Goal: Register for event/course

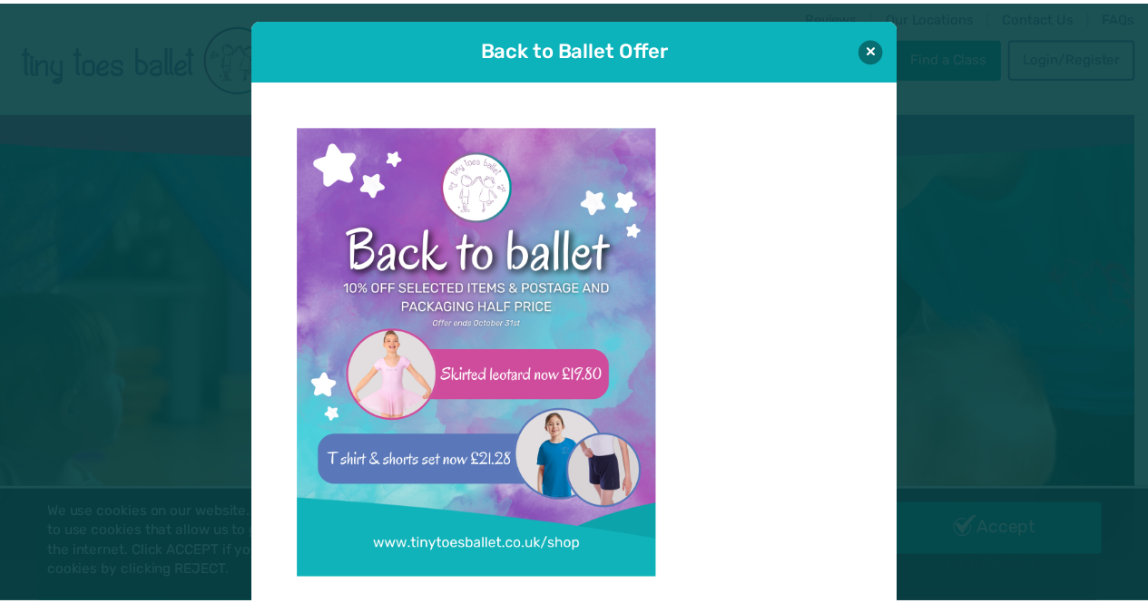
scroll to position [18, 0]
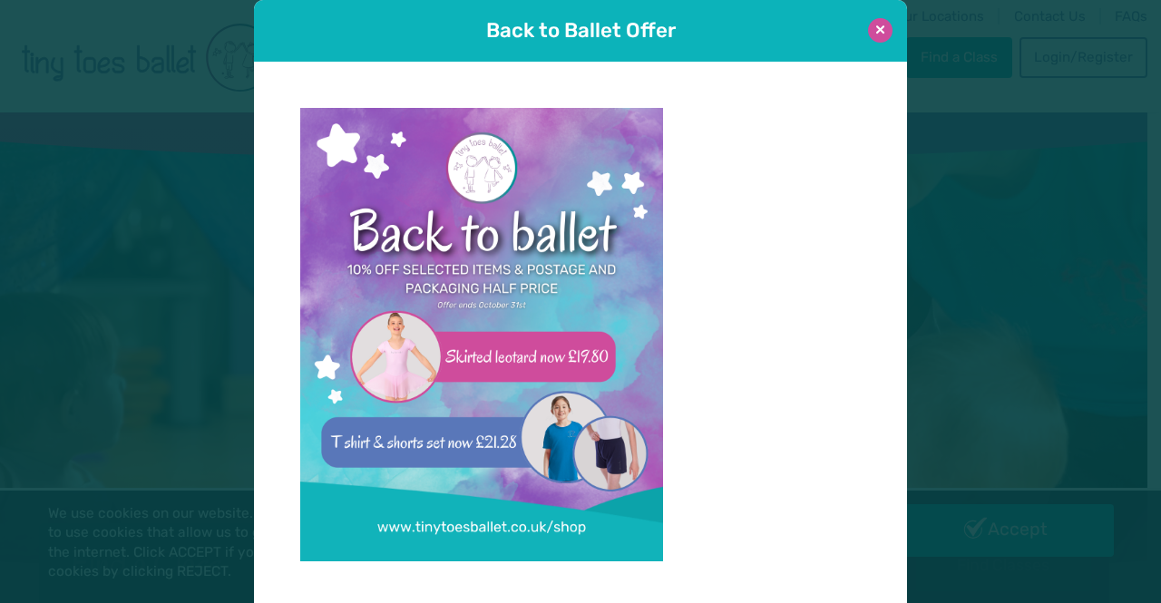
click at [884, 33] on button at bounding box center [880, 30] width 24 height 24
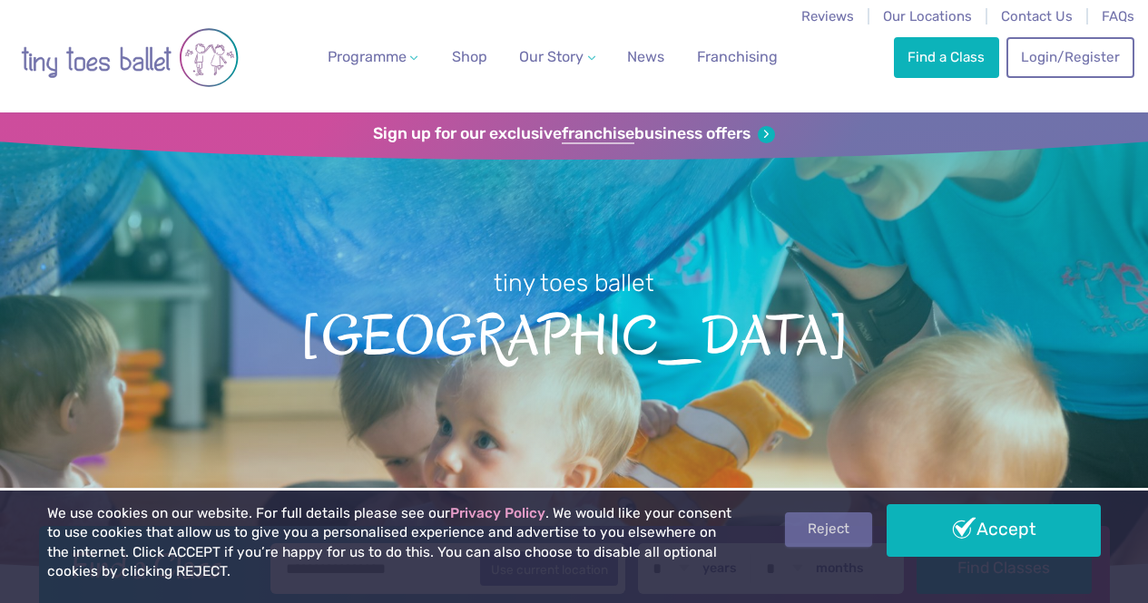
click at [855, 521] on link "Reject" at bounding box center [828, 530] width 87 height 34
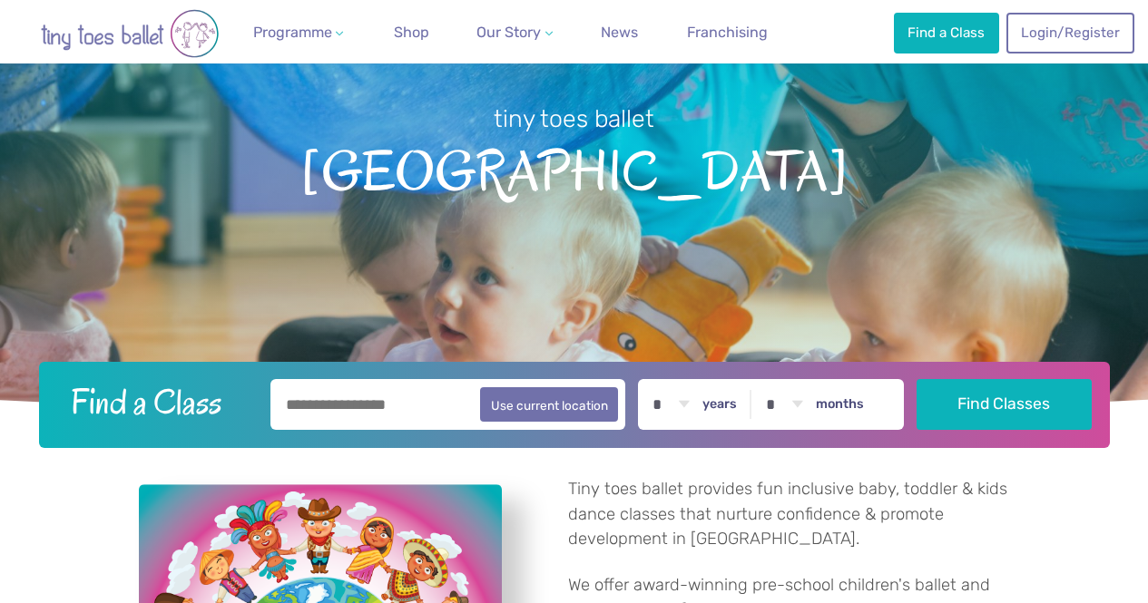
scroll to position [181, 0]
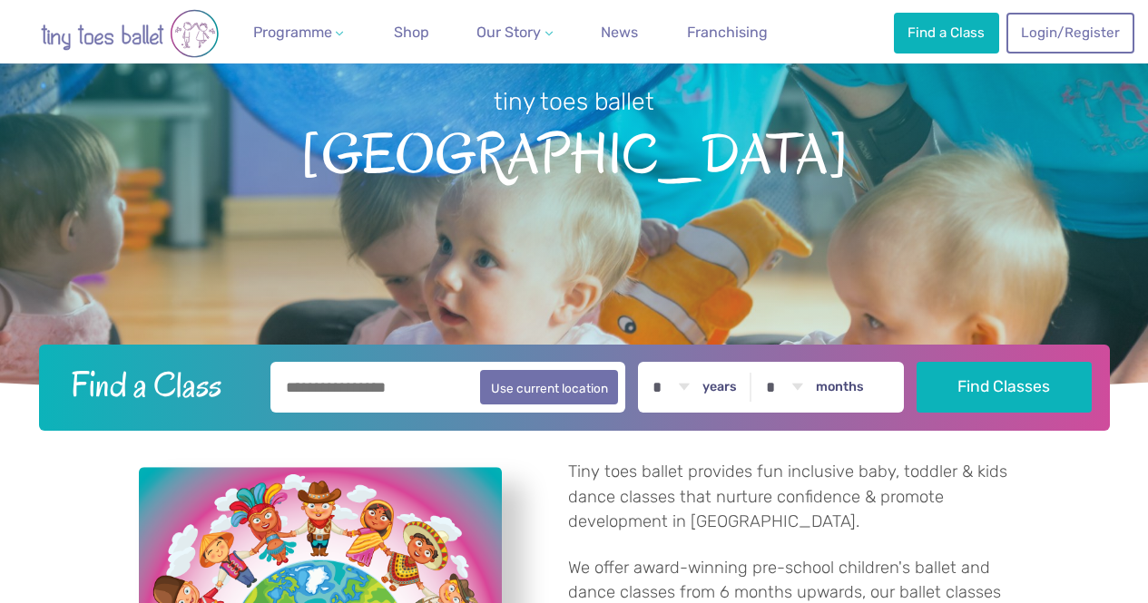
click at [430, 380] on input "text" at bounding box center [448, 387] width 356 height 51
type input "***"
click at [699, 391] on select "* * * * * * * * * * ** ** **" at bounding box center [670, 387] width 56 height 51
select select "*"
click at [653, 362] on select "* * * * * * * * * * ** ** **" at bounding box center [670, 387] width 56 height 51
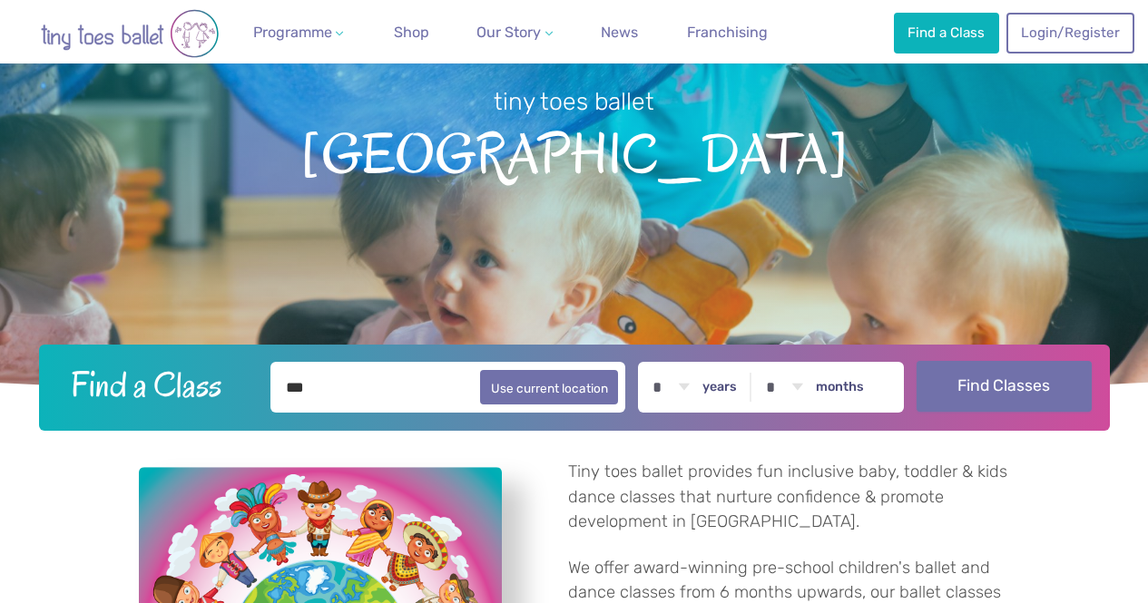
click at [1016, 390] on button "Find Classes" at bounding box center [1003, 386] width 175 height 51
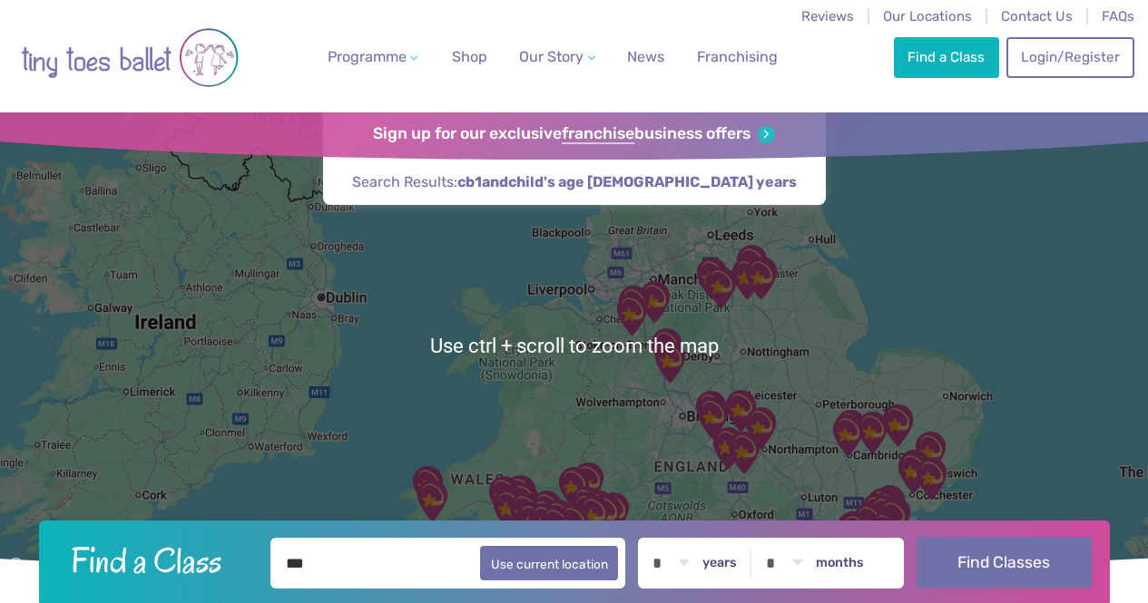
click at [975, 562] on button "Find Classes" at bounding box center [1003, 562] width 175 height 51
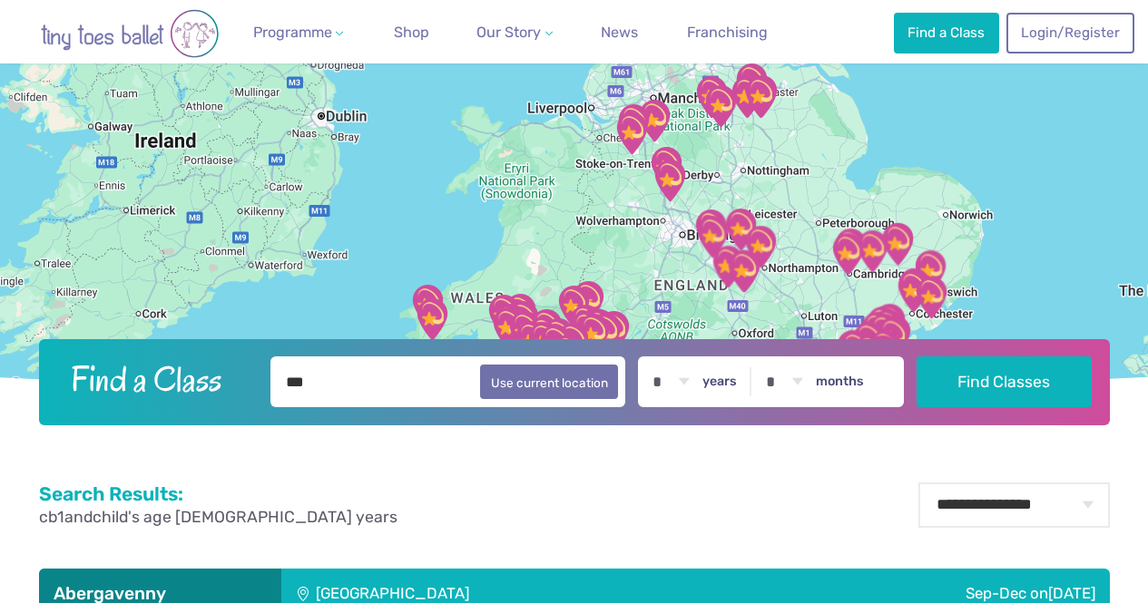
scroll to position [454, 0]
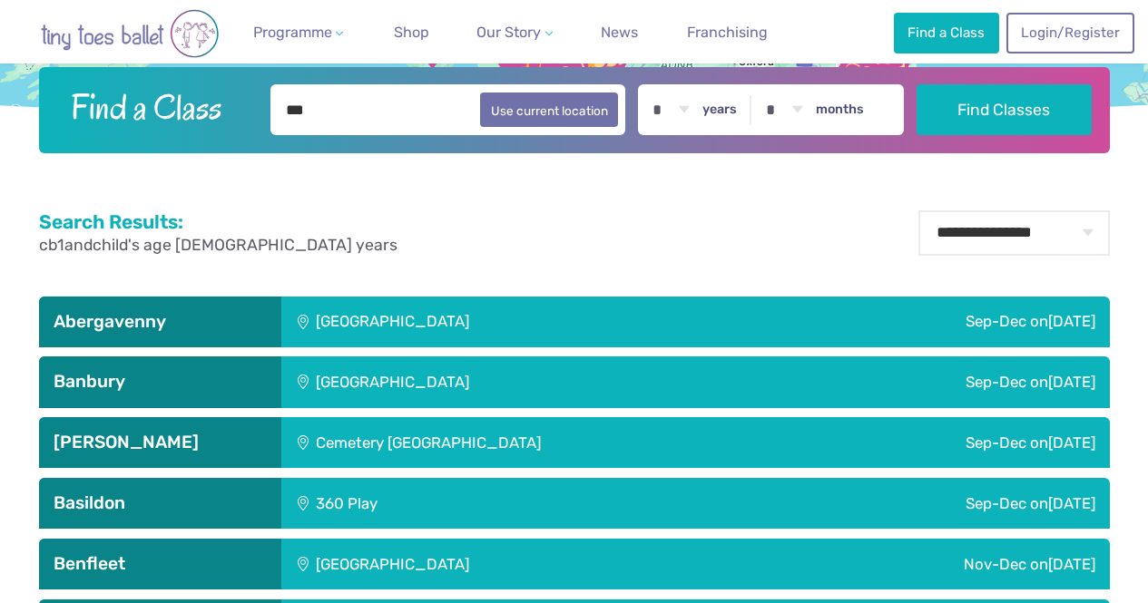
click at [447, 324] on div "Llanfoist Village Hall" at bounding box center [513, 322] width 464 height 51
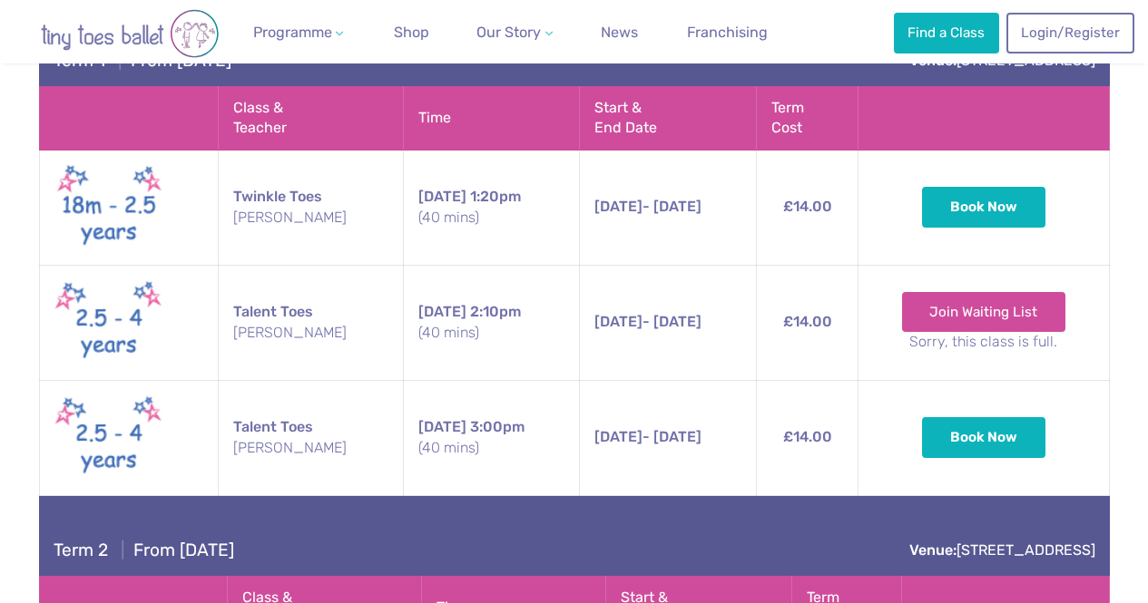
scroll to position [817, 0]
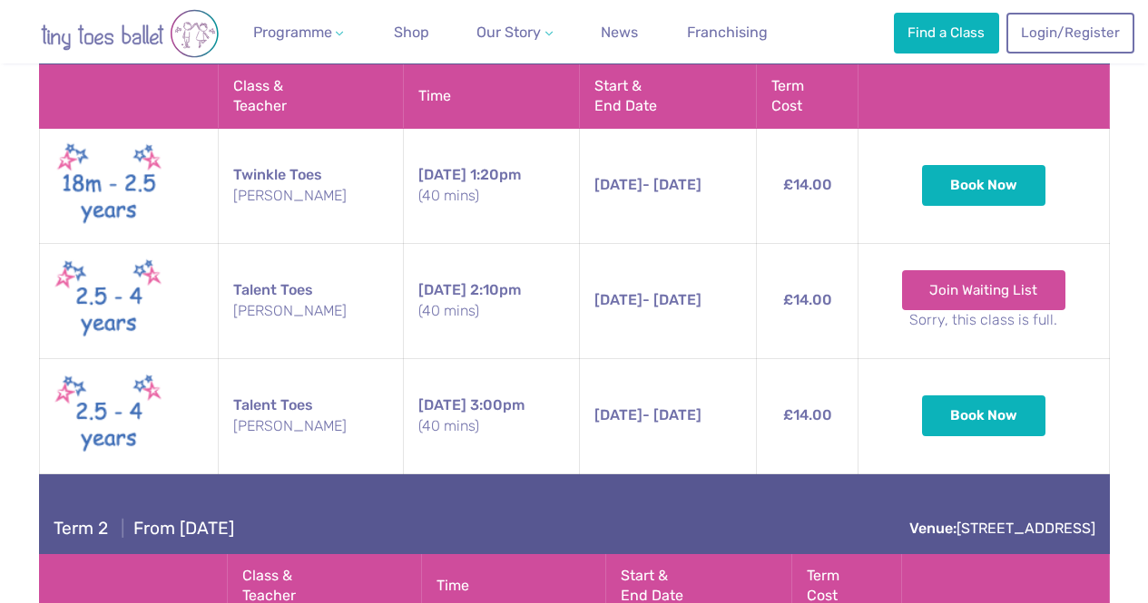
drag, startPoint x: 18, startPoint y: 44, endPoint x: 199, endPoint y: 44, distance: 180.5
click at [199, 44] on nav "Reviews Our Locations Contact Us FAQs Programme Weekly Classes Inclusive Dance …" at bounding box center [574, 32] width 1148 height 64
click at [1006, 173] on button "Book Now" at bounding box center [983, 184] width 123 height 40
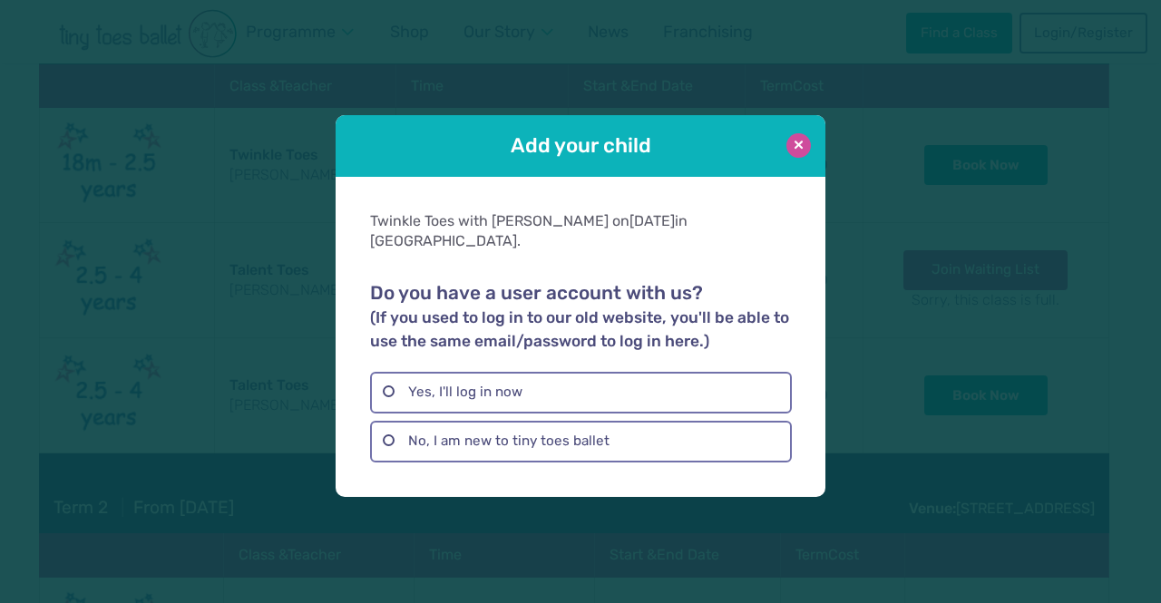
click at [807, 149] on button at bounding box center [799, 145] width 24 height 24
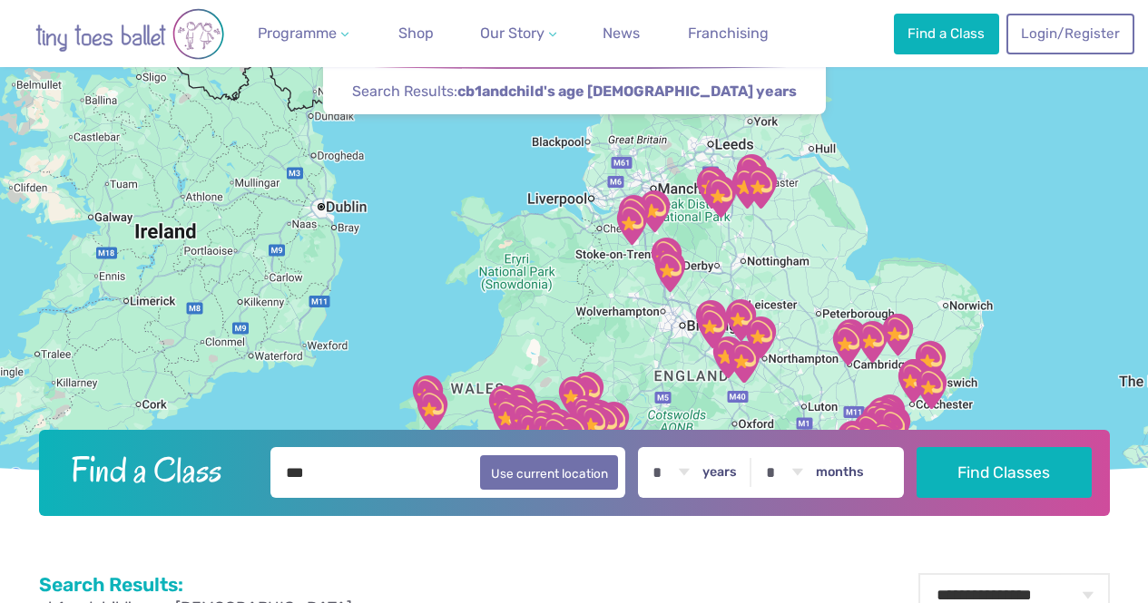
scroll to position [91, 0]
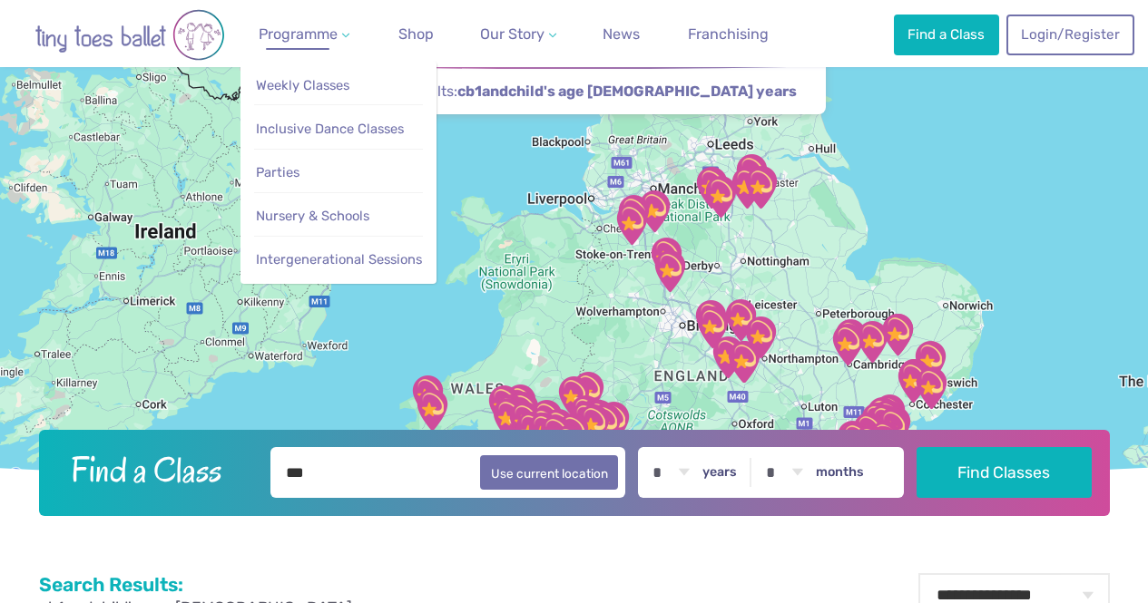
click at [325, 39] on span "Programme" at bounding box center [298, 33] width 79 height 17
click at [322, 87] on span "Weekly Classes" at bounding box center [302, 85] width 93 height 16
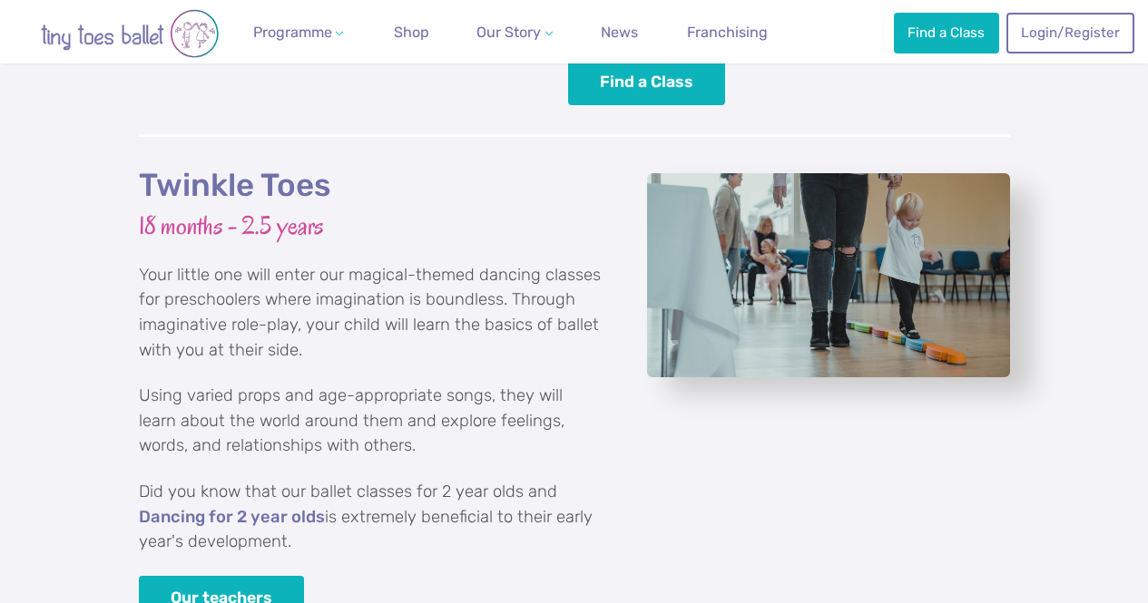
scroll to position [2359, 0]
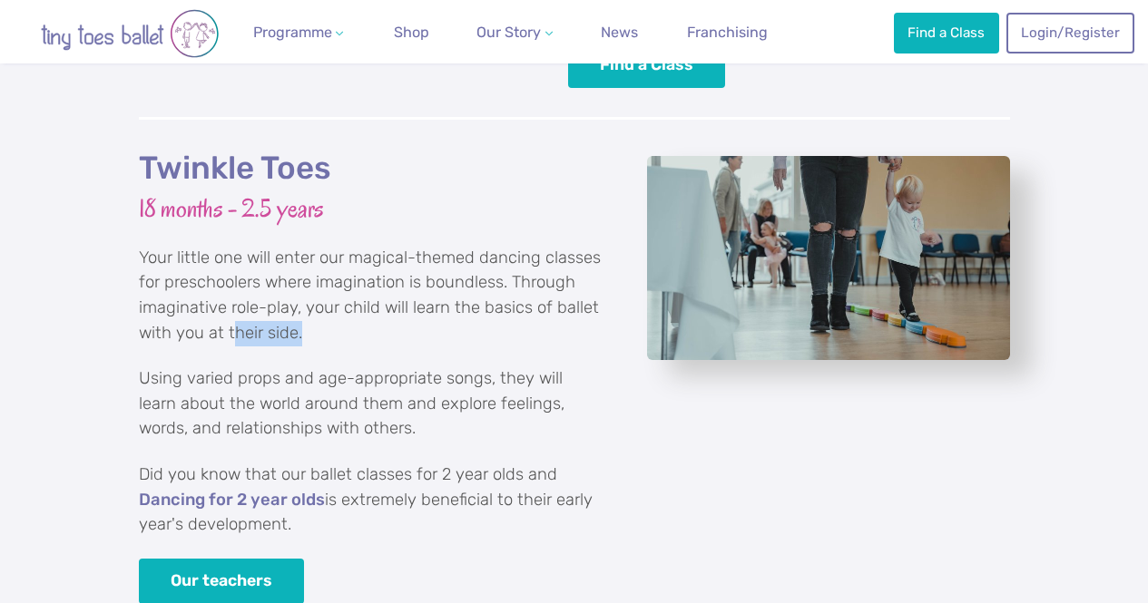
click at [329, 329] on p "Your little one will enter our magical-themed dancing classes for preschoolers …" at bounding box center [370, 296] width 463 height 100
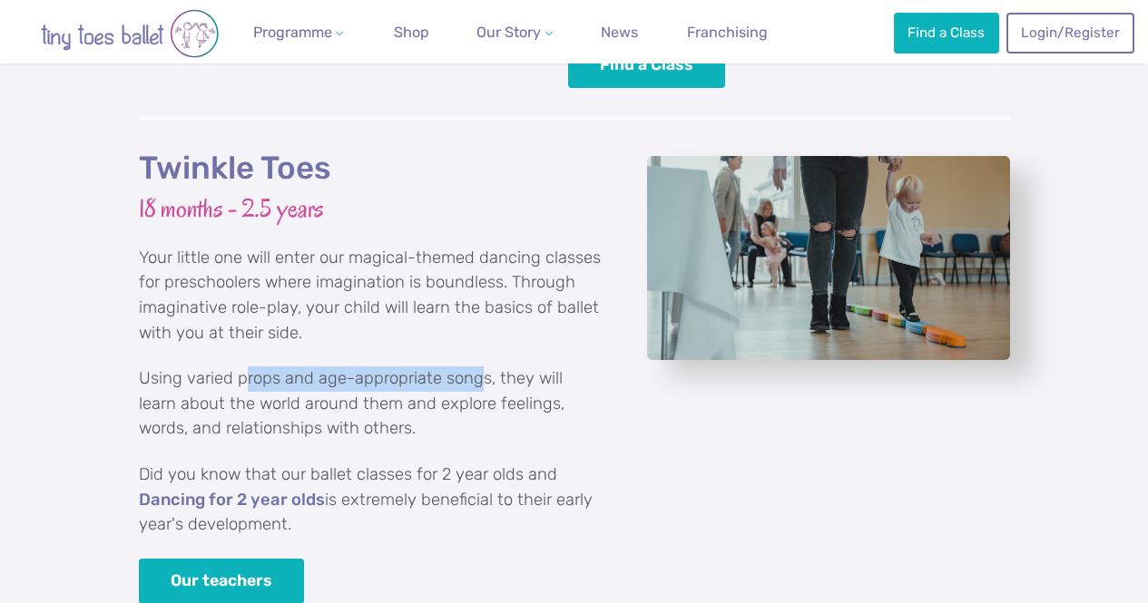
drag, startPoint x: 244, startPoint y: 378, endPoint x: 479, endPoint y: 381, distance: 235.0
click at [479, 381] on p "Using varied props and age-appropriate songs, they will learn about the world a…" at bounding box center [370, 404] width 463 height 75
click at [361, 435] on p "Using varied props and age-appropriate songs, they will learn about the world a…" at bounding box center [370, 404] width 463 height 75
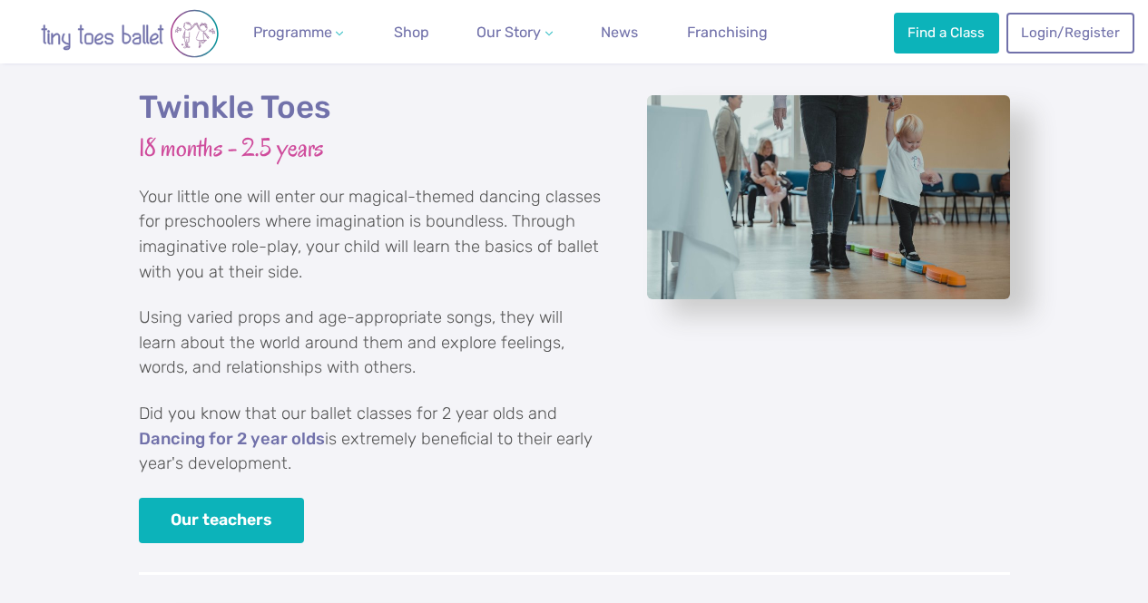
scroll to position [2450, 0]
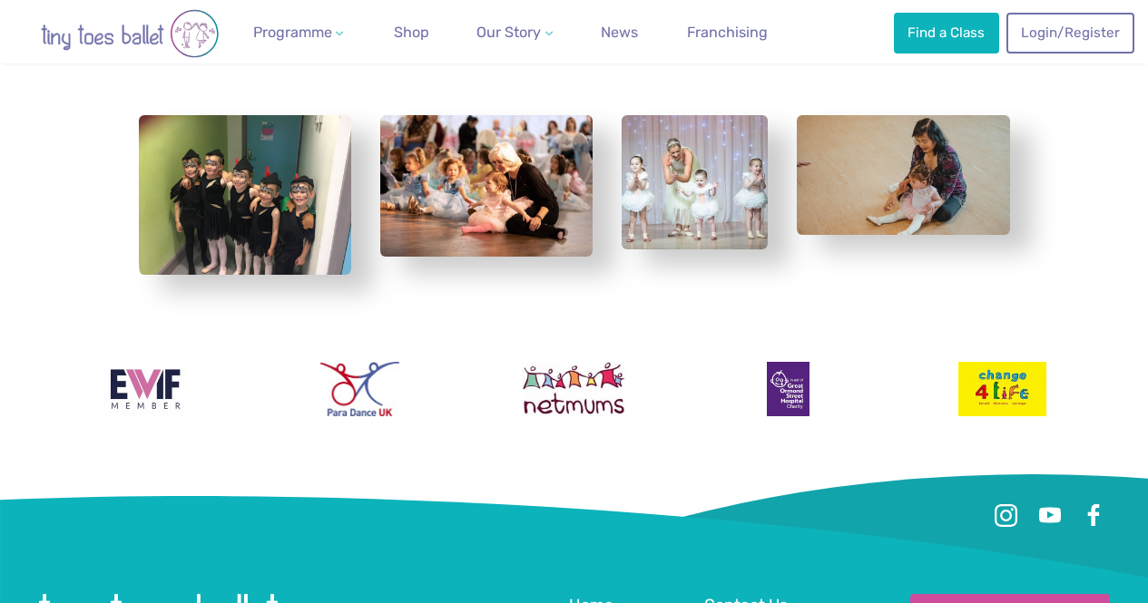
scroll to position [3612, 0]
